Goal: Complete application form: Complete application form

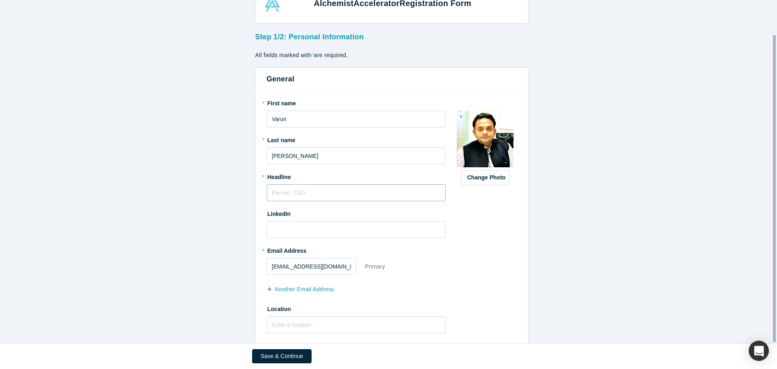
scroll to position [38, 0]
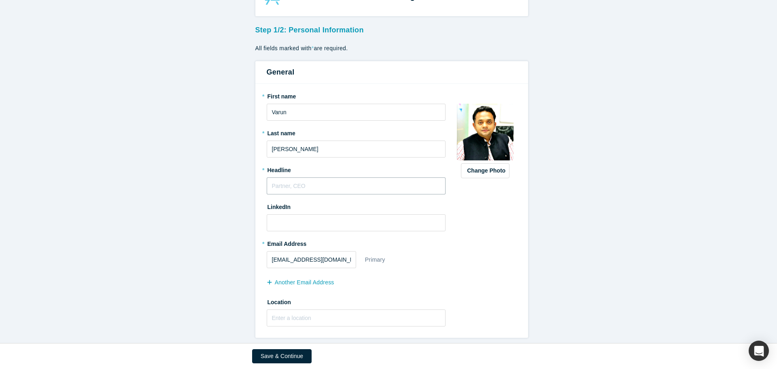
click at [296, 180] on input "text" at bounding box center [356, 185] width 179 height 17
type input "Experience Quality Professional"
click at [306, 214] on input at bounding box center [356, 222] width 179 height 17
click at [272, 217] on input at bounding box center [356, 222] width 179 height 17
click at [301, 218] on input at bounding box center [356, 222] width 179 height 17
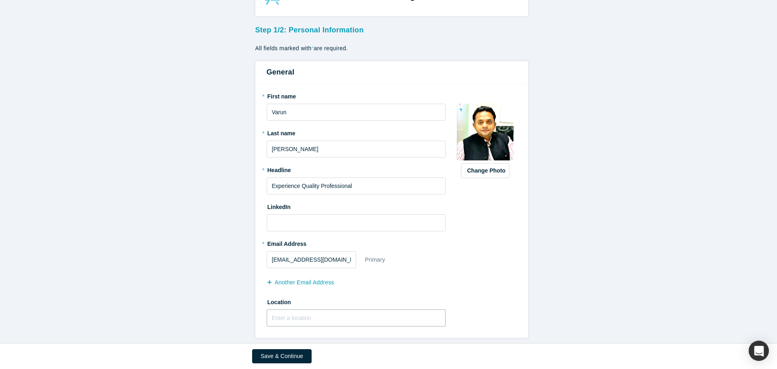
click at [273, 318] on input "text" at bounding box center [356, 317] width 179 height 17
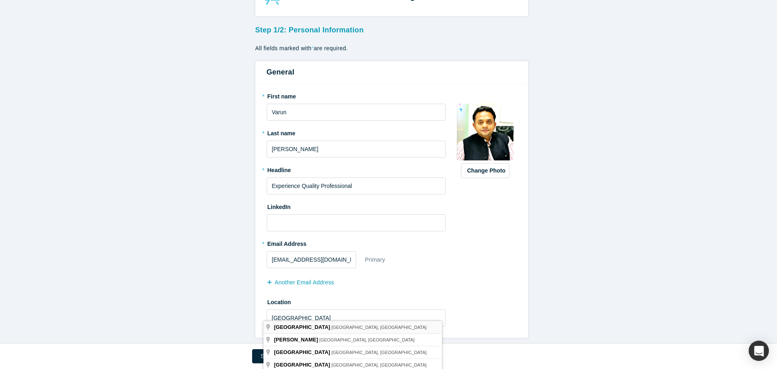
type input "[GEOGRAPHIC_DATA], [GEOGRAPHIC_DATA], [GEOGRAPHIC_DATA]"
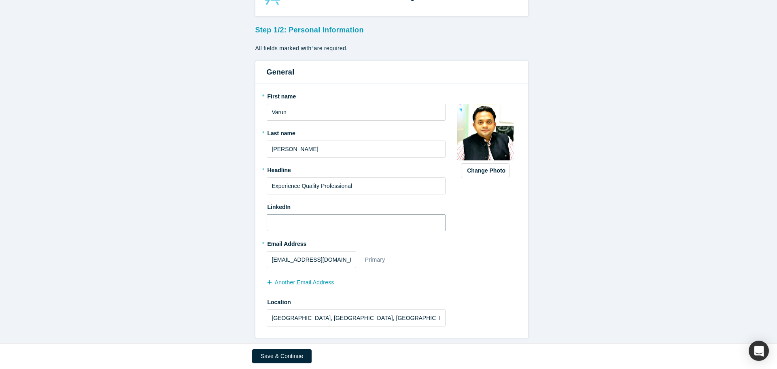
click at [276, 219] on input at bounding box center [356, 222] width 179 height 17
paste input "[URL][DOMAIN_NAME]"
type input "[URL][DOMAIN_NAME]"
click at [188, 253] on form "Step 1/2: Personal Information All fields marked with * are required. General *…" at bounding box center [391, 180] width 783 height 316
click at [266, 355] on button "Save & Continue" at bounding box center [281, 356] width 59 height 14
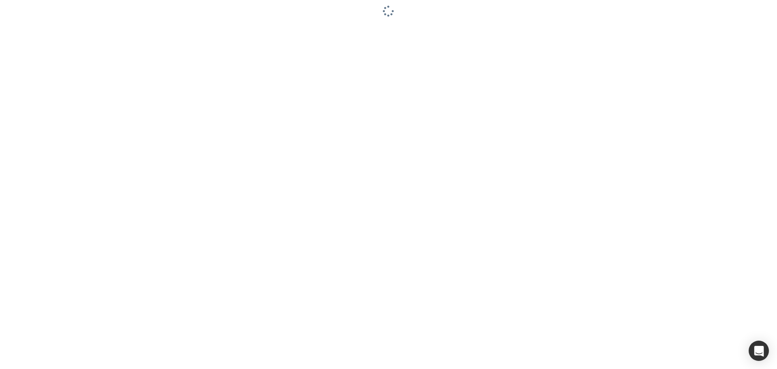
click at [618, 60] on div at bounding box center [388, 184] width 777 height 369
